Goal: Information Seeking & Learning: Learn about a topic

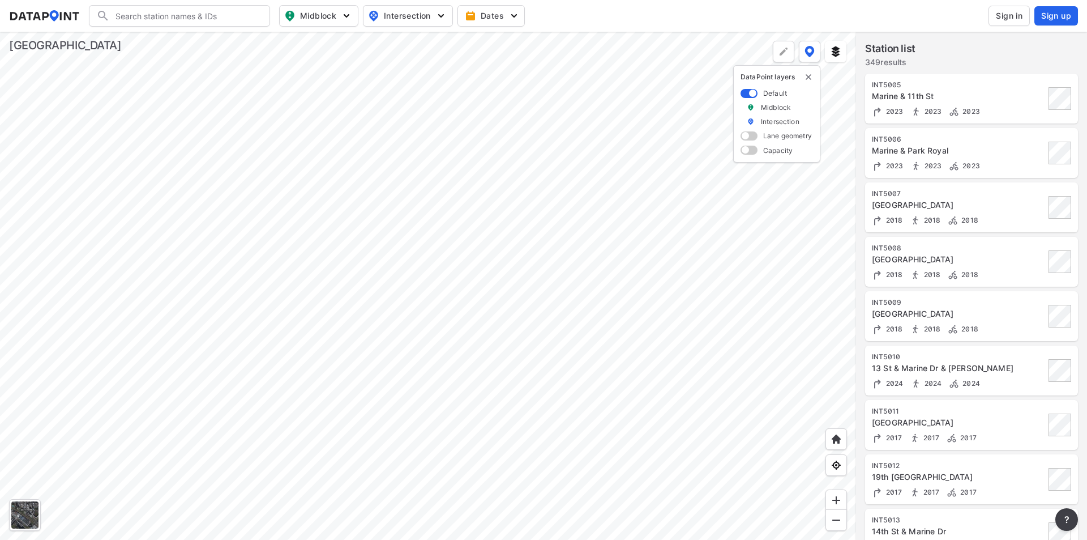
click at [382, 213] on div at bounding box center [428, 286] width 856 height 508
click at [521, 277] on div at bounding box center [428, 286] width 856 height 508
click at [425, 293] on div at bounding box center [428, 286] width 856 height 508
click at [494, 271] on div at bounding box center [428, 286] width 856 height 508
click at [512, 174] on div at bounding box center [428, 286] width 856 height 508
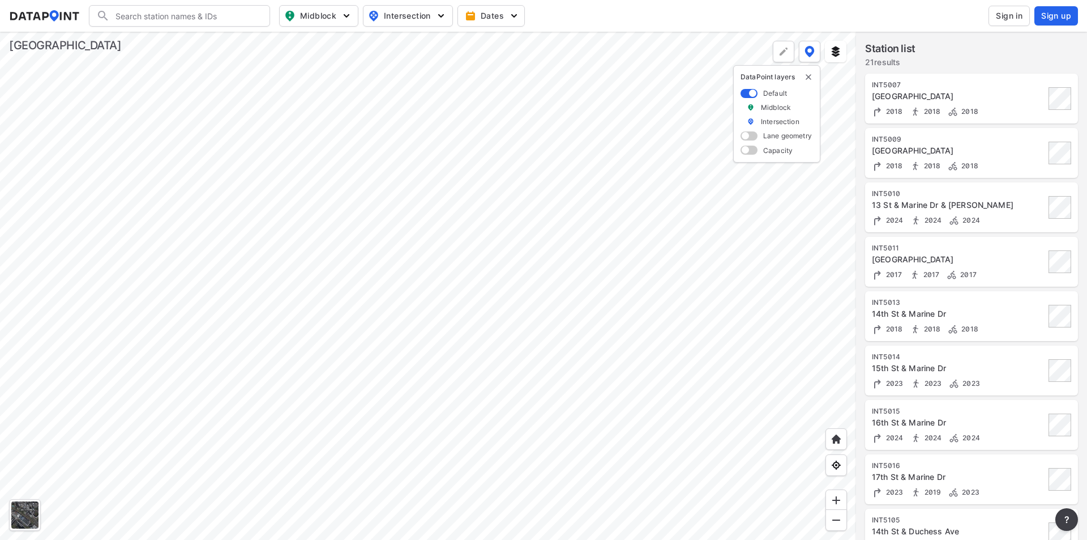
click at [392, 224] on div at bounding box center [428, 286] width 856 height 508
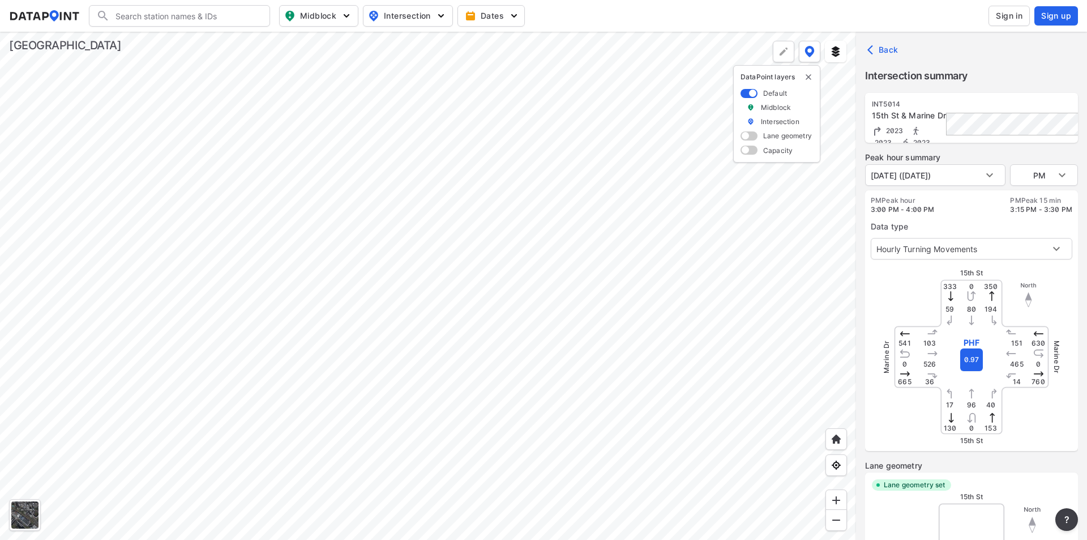
type input "4150"
click at [637, 292] on div at bounding box center [428, 286] width 856 height 508
type input "4132"
click at [991, 176] on body "Search Please enter a search term. Midblock Intersection Dates Sign in Sign up …" at bounding box center [543, 270] width 1087 height 540
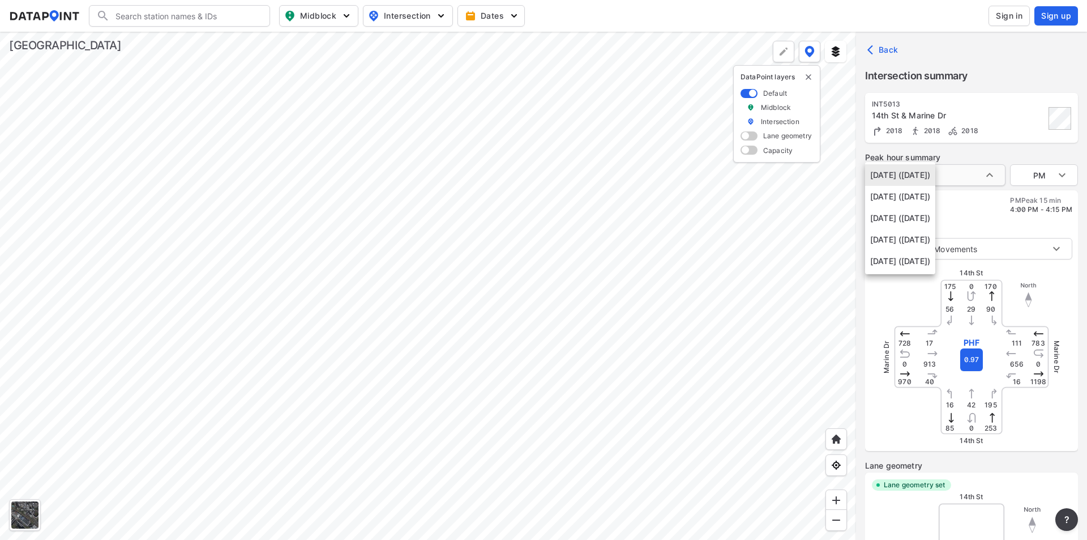
click at [991, 176] on div at bounding box center [543, 270] width 1087 height 540
click at [393, 225] on div at bounding box center [428, 286] width 856 height 508
click at [638, 394] on div at bounding box center [428, 286] width 856 height 508
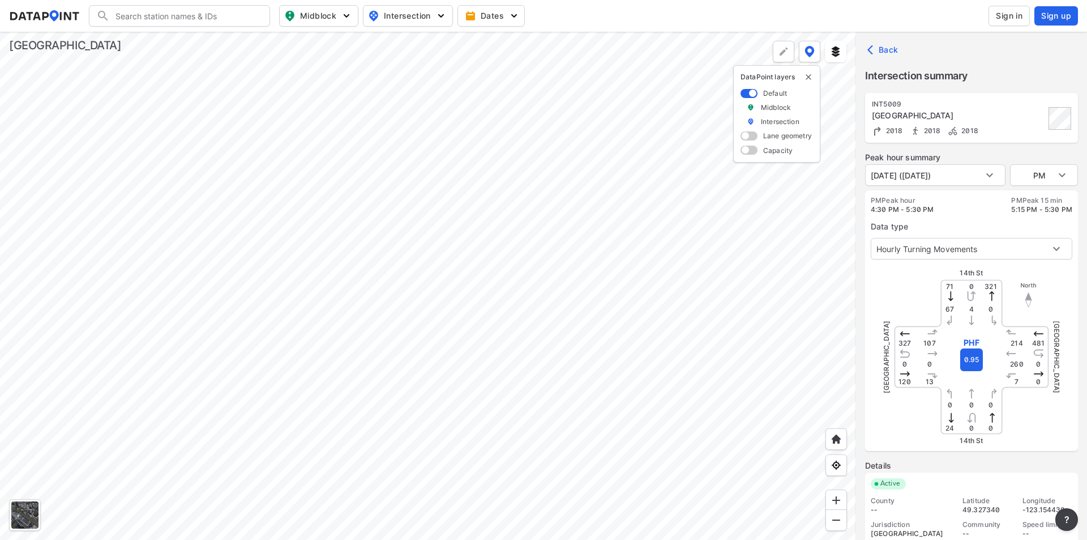
click at [390, 230] on div at bounding box center [428, 286] width 856 height 508
click at [422, 416] on div at bounding box center [428, 286] width 856 height 508
click at [306, 206] on div at bounding box center [428, 286] width 856 height 508
click at [617, 282] on div at bounding box center [428, 286] width 856 height 508
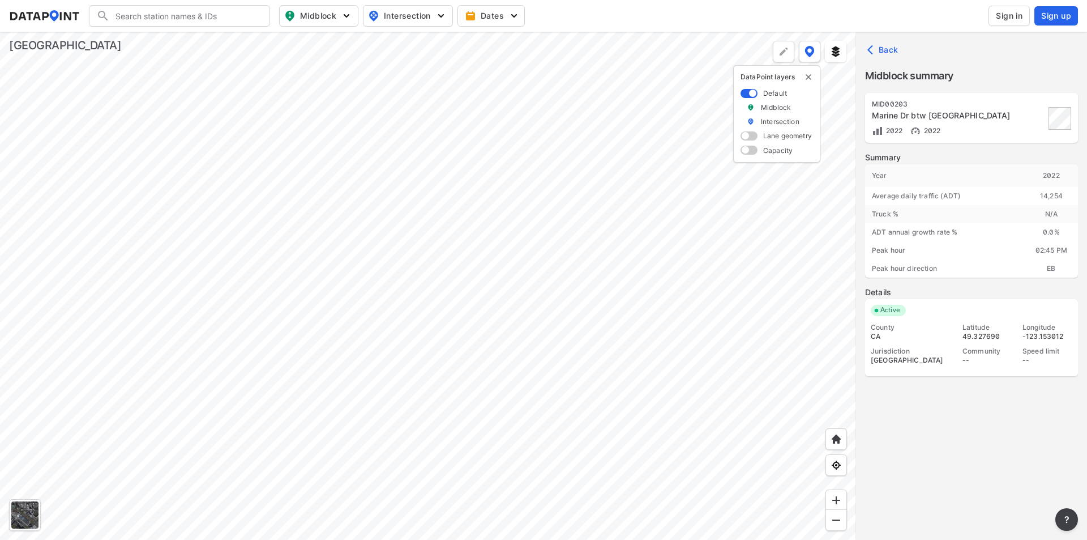
click at [421, 234] on div at bounding box center [428, 286] width 856 height 508
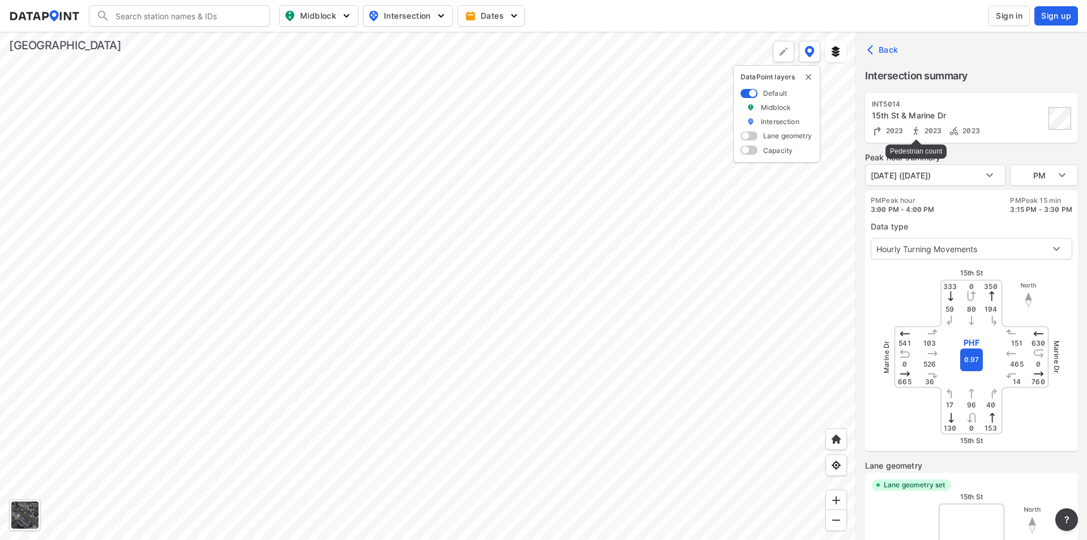
click at [919, 130] on img at bounding box center [915, 130] width 11 height 11
click at [915, 131] on img at bounding box center [915, 130] width 11 height 11
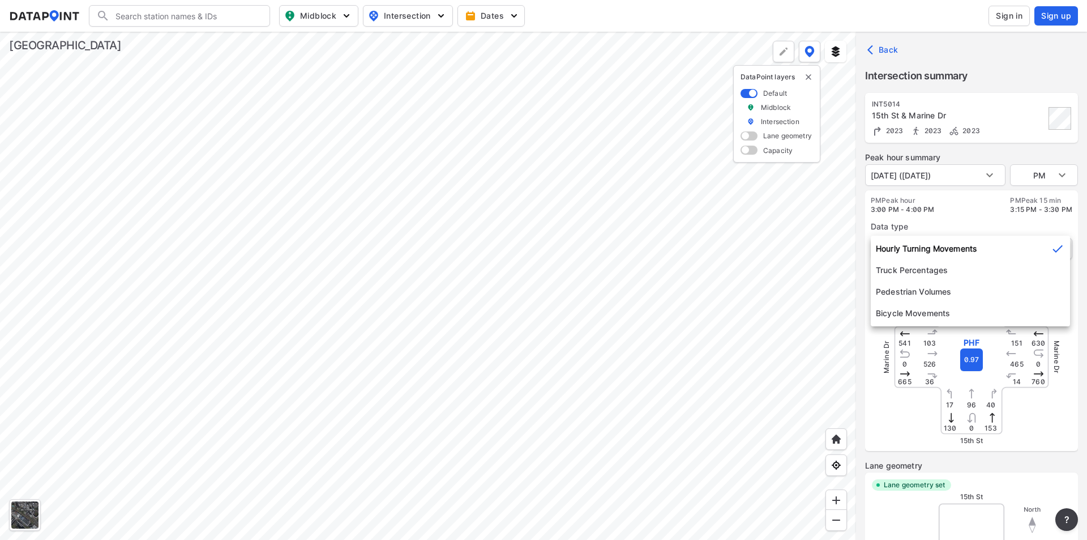
click at [1056, 250] on body "Search Please enter a search term. Midblock Intersection Dates Sign in Sign up …" at bounding box center [543, 270] width 1087 height 540
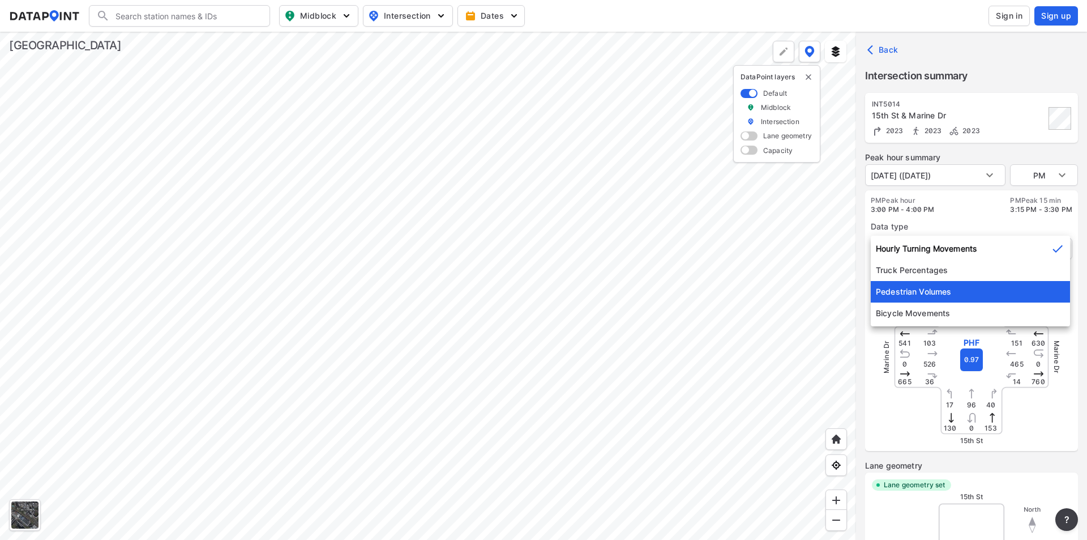
click at [955, 288] on li "Pedestrian Volumes" at bounding box center [970, 292] width 199 height 22
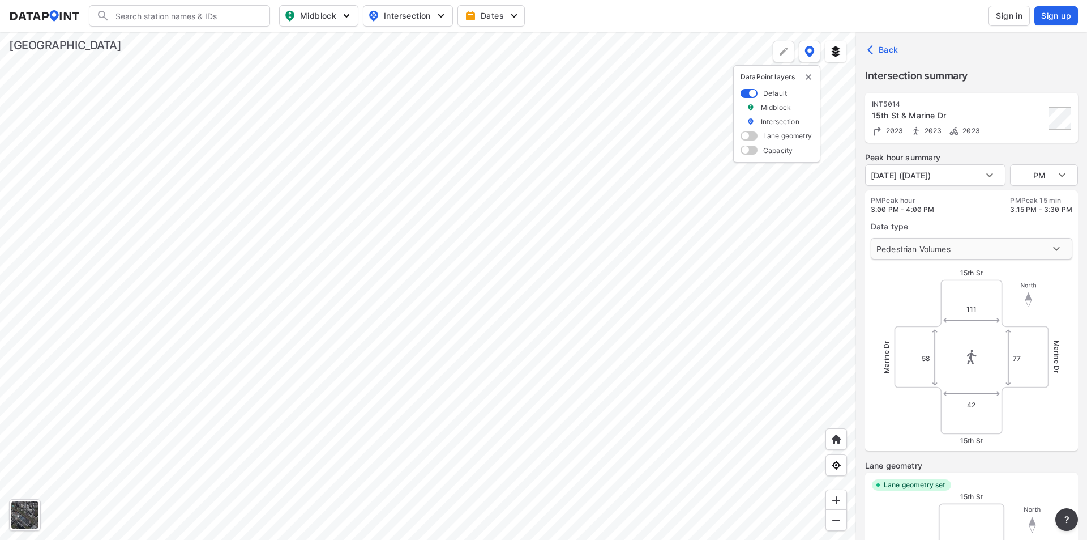
click at [1051, 246] on body "Search Please enter a search term. Midblock Intersection Dates Sign in Sign up …" at bounding box center [543, 270] width 1087 height 540
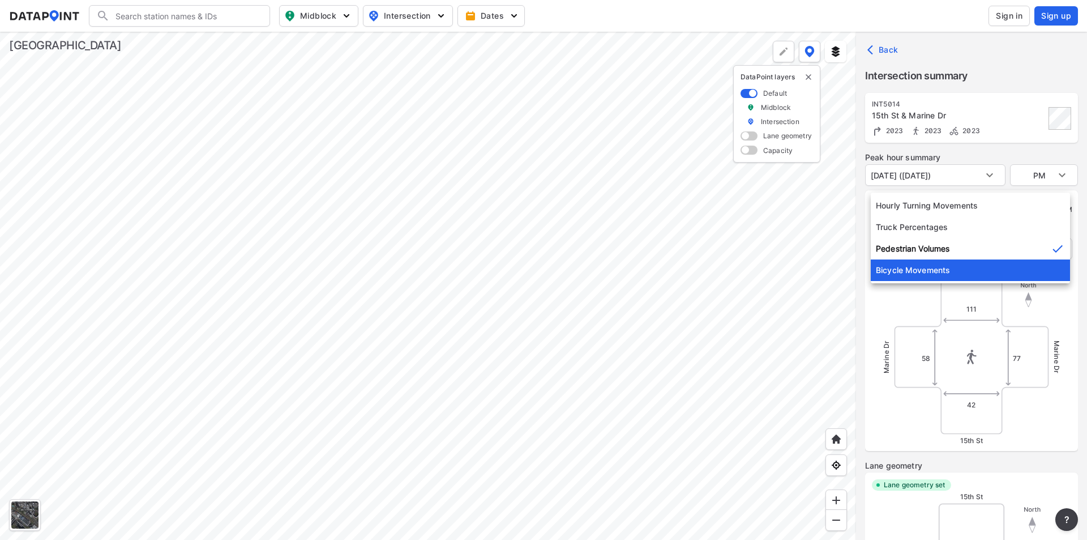
click at [913, 268] on li "Bicycle Movements" at bounding box center [970, 270] width 199 height 22
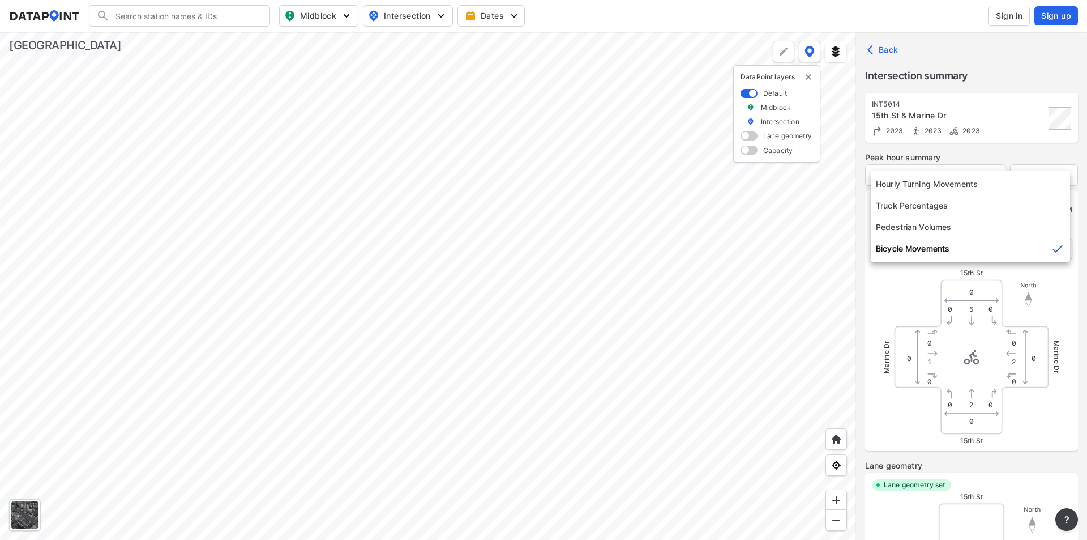
click at [1057, 246] on body "Search Please enter a search term. Midblock Intersection Dates Sign in Sign up …" at bounding box center [543, 270] width 1087 height 540
click at [922, 183] on li "Hourly Turning Movements" at bounding box center [970, 184] width 199 height 22
type input "0"
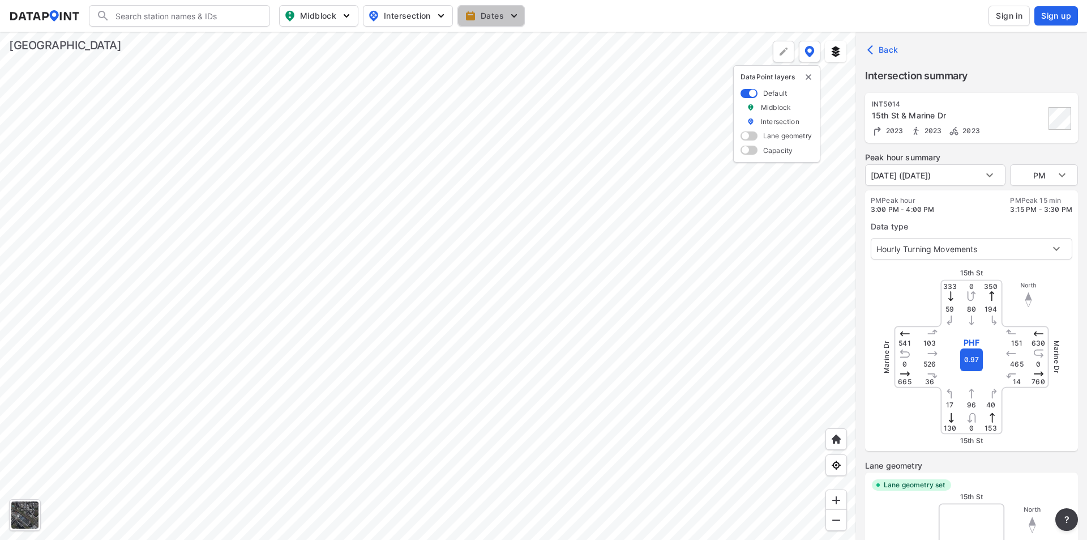
click at [512, 13] on img "button" at bounding box center [513, 15] width 11 height 11
click at [547, 447] on div at bounding box center [428, 286] width 856 height 508
click at [506, 304] on div at bounding box center [428, 286] width 856 height 508
click at [435, 174] on div at bounding box center [428, 286] width 856 height 508
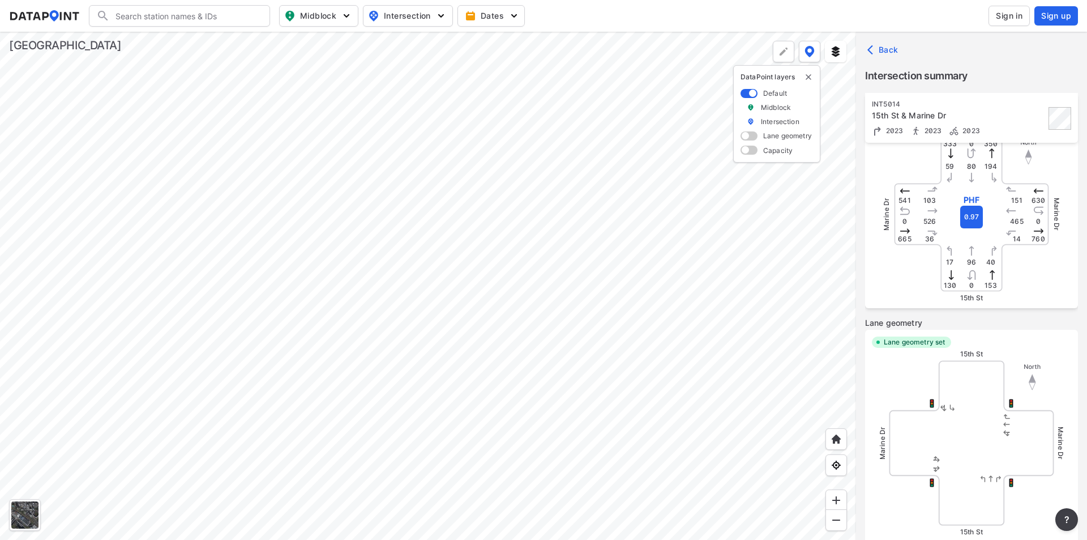
scroll to position [75, 0]
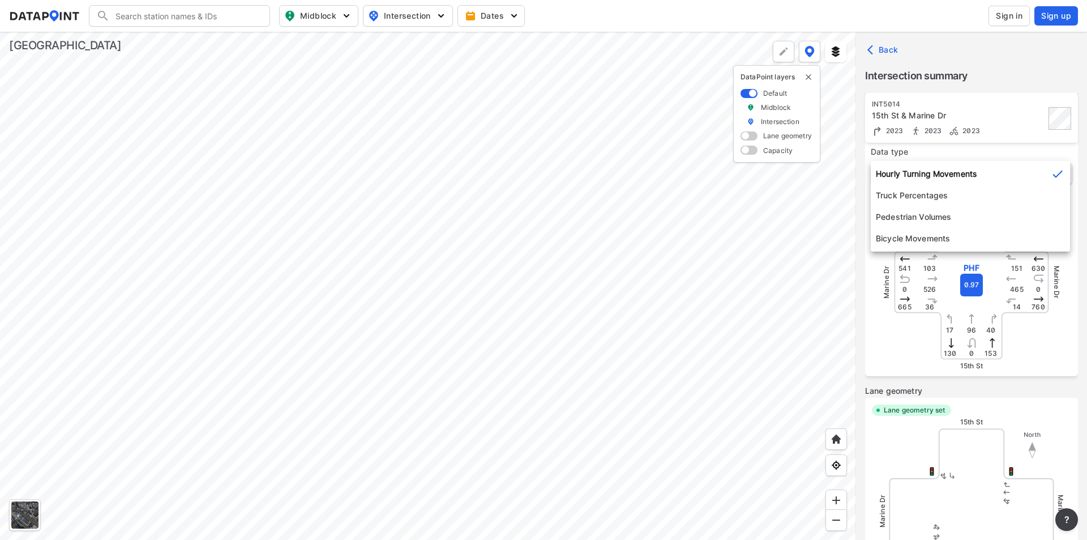
click at [1055, 176] on body "Search Please enter a search term. Midblock Intersection Dates Sign in Sign up …" at bounding box center [543, 270] width 1087 height 540
click at [1055, 176] on icon at bounding box center [1058, 173] width 10 height 7
